Goal: Information Seeking & Learning: Learn about a topic

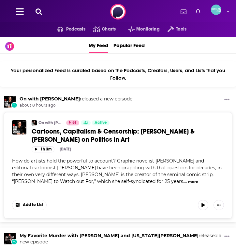
click at [40, 10] on icon at bounding box center [38, 11] width 7 height 7
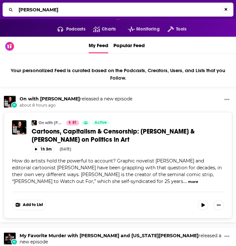
type input "[PERSON_NAME]"
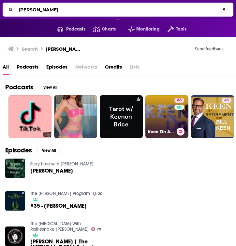
click at [153, 121] on link "66 Keen On America" at bounding box center [166, 116] width 43 height 43
